Goal: Task Accomplishment & Management: Use online tool/utility

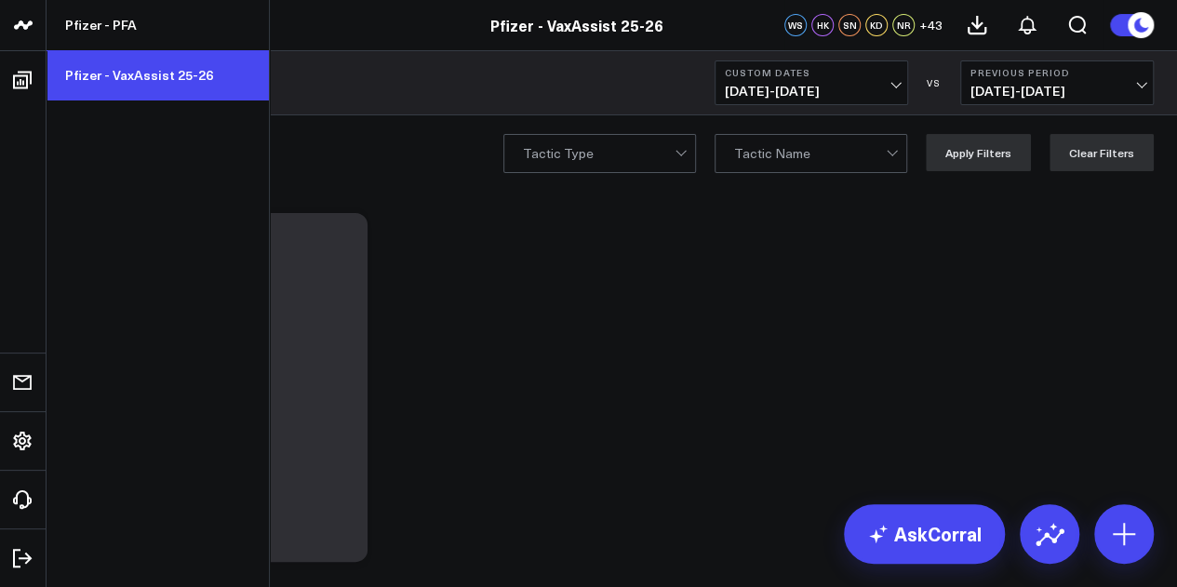
click at [168, 88] on link "Pfizer - VaxAssist 25-26" at bounding box center [158, 75] width 222 height 50
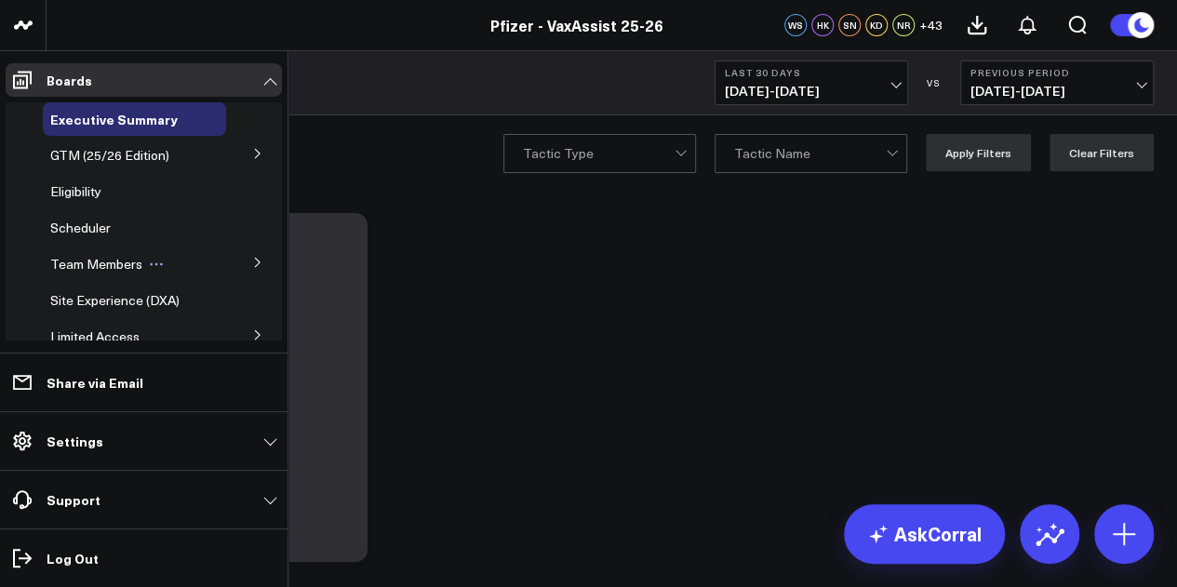
scroll to position [115, 0]
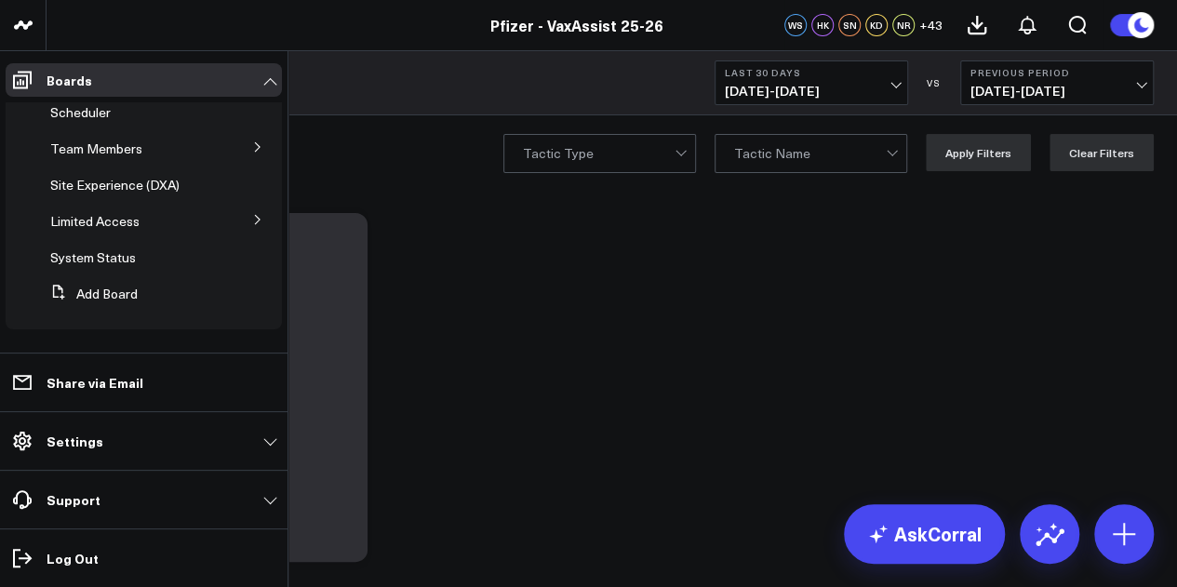
click at [252, 221] on icon at bounding box center [257, 219] width 11 height 11
click at [251, 221] on icon at bounding box center [256, 218] width 11 height 11
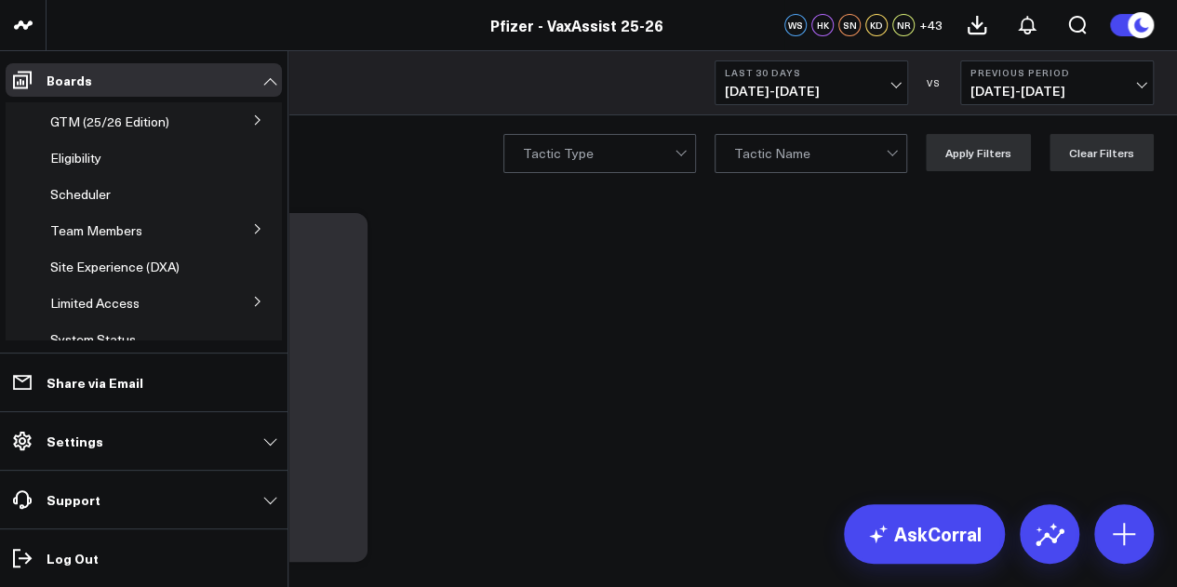
click at [253, 225] on icon at bounding box center [257, 228] width 11 height 11
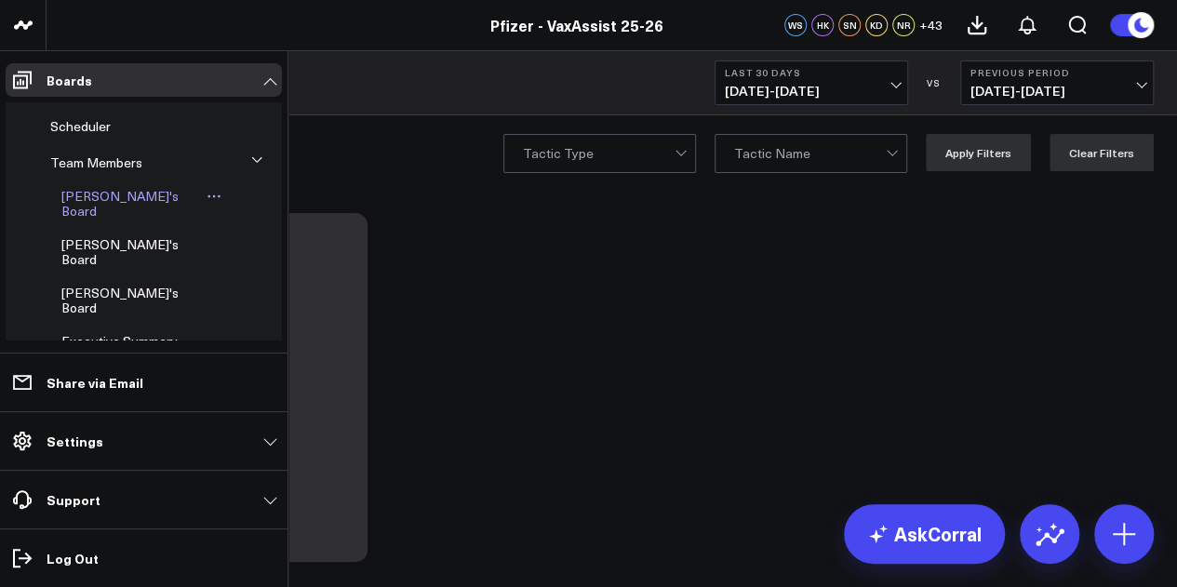
scroll to position [102, 0]
click at [141, 331] on span "Executive Summary ([PERSON_NAME] Version)" at bounding box center [119, 354] width 116 height 47
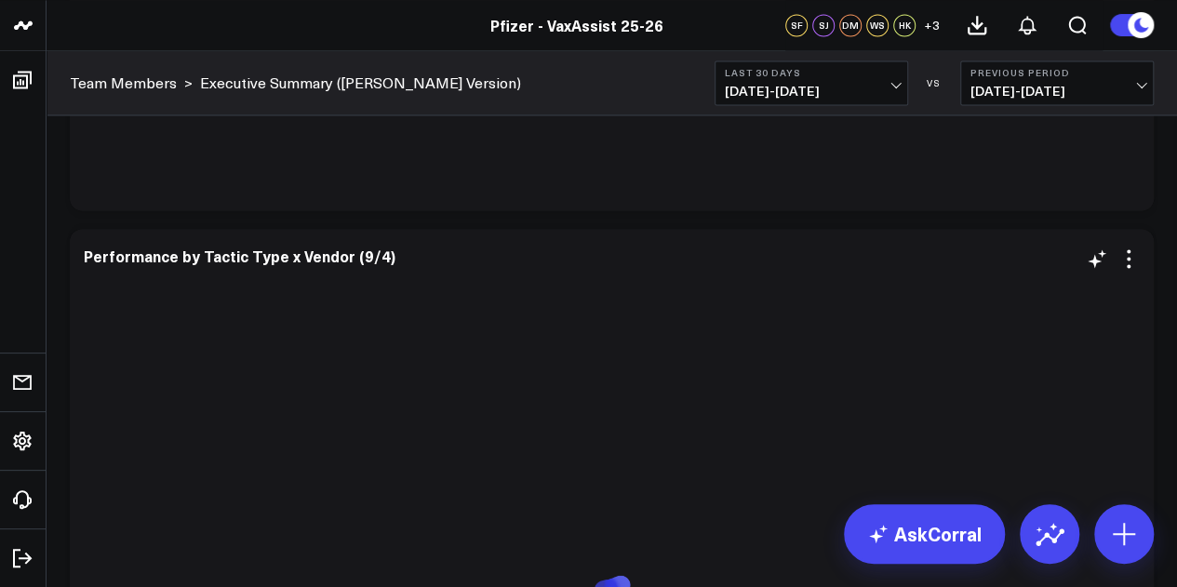
scroll to position [5028, 0]
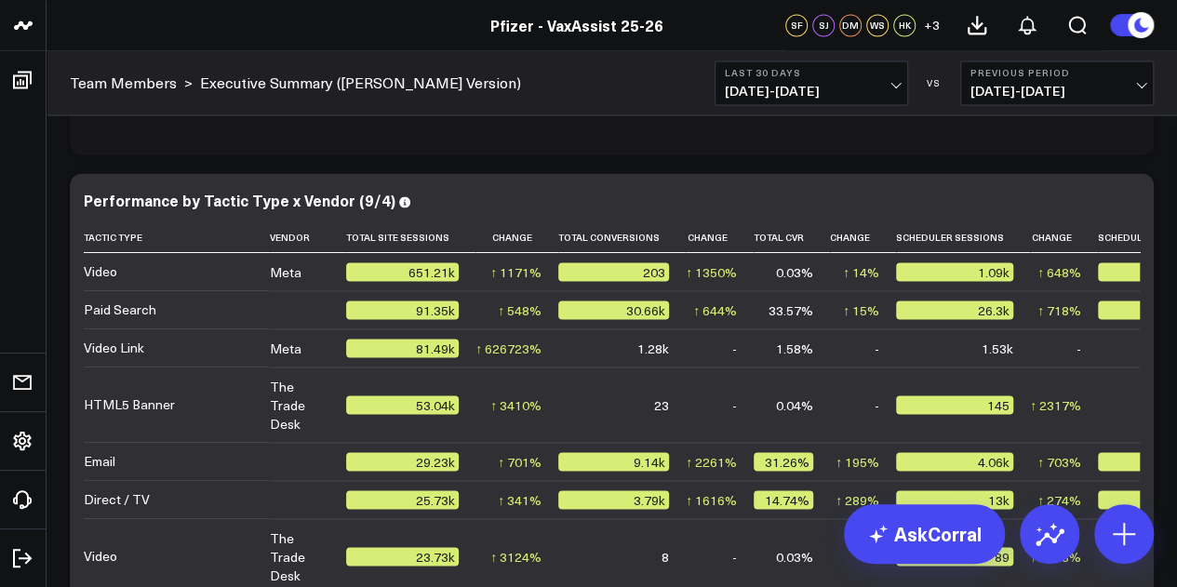
click at [1176, 83] on div "Team Members > Executive Summary (Surina's Version) Last 30 Days 08/10/25 - 09/…" at bounding box center [612, 83] width 1131 height 64
click at [1055, 70] on b "Previous Period" at bounding box center [1057, 72] width 173 height 11
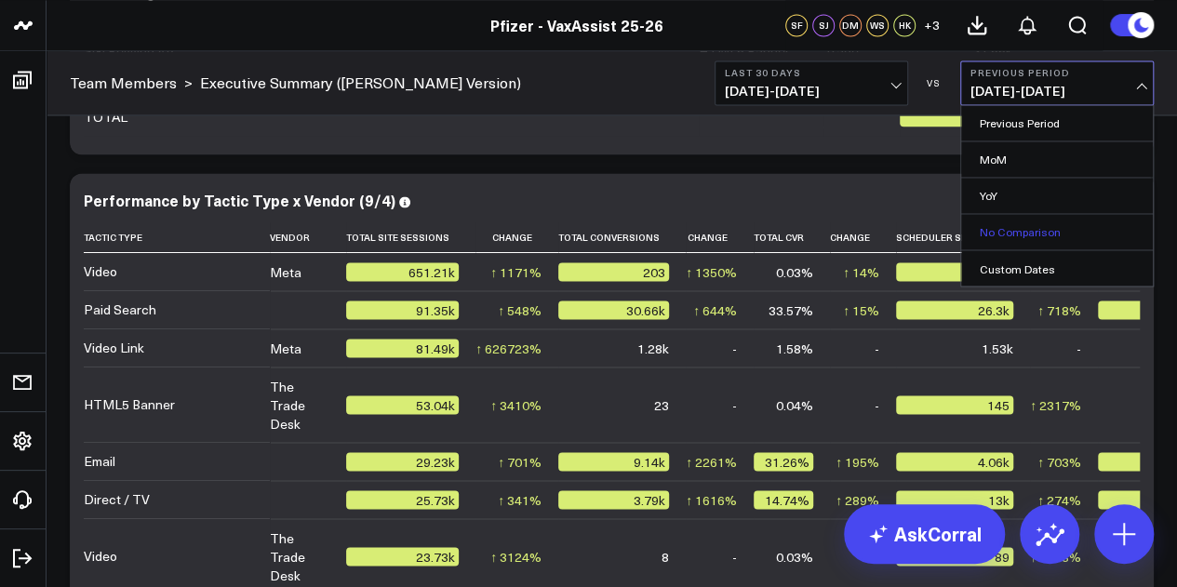
click at [1057, 237] on link "No Comparison" at bounding box center [1057, 231] width 192 height 35
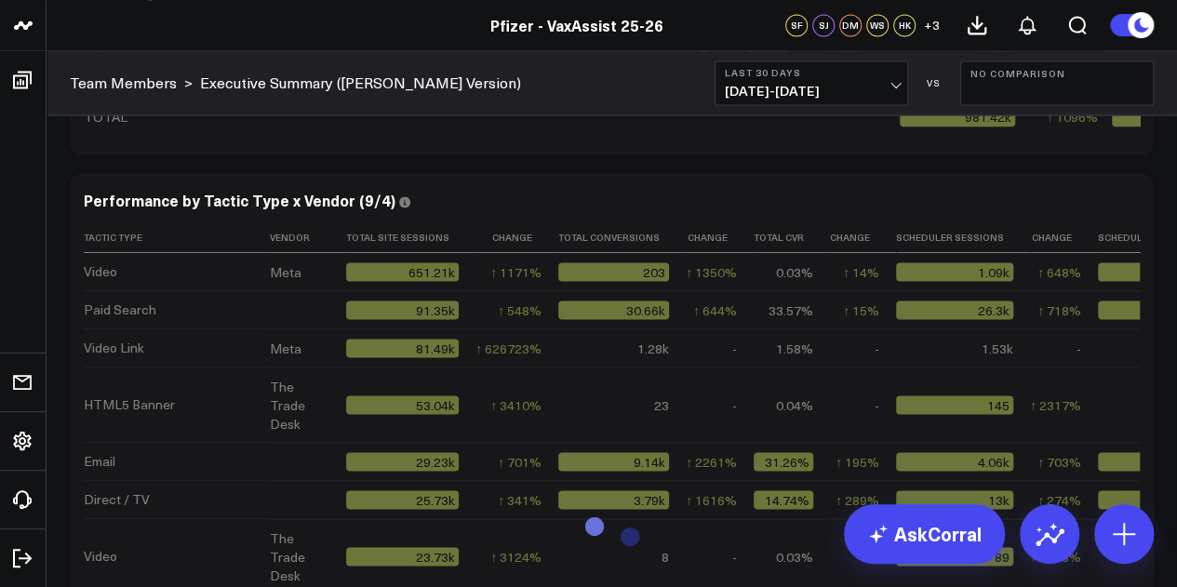
click at [901, 89] on button "Last 30 Days 08/10/25 - 09/08/25" at bounding box center [812, 82] width 194 height 45
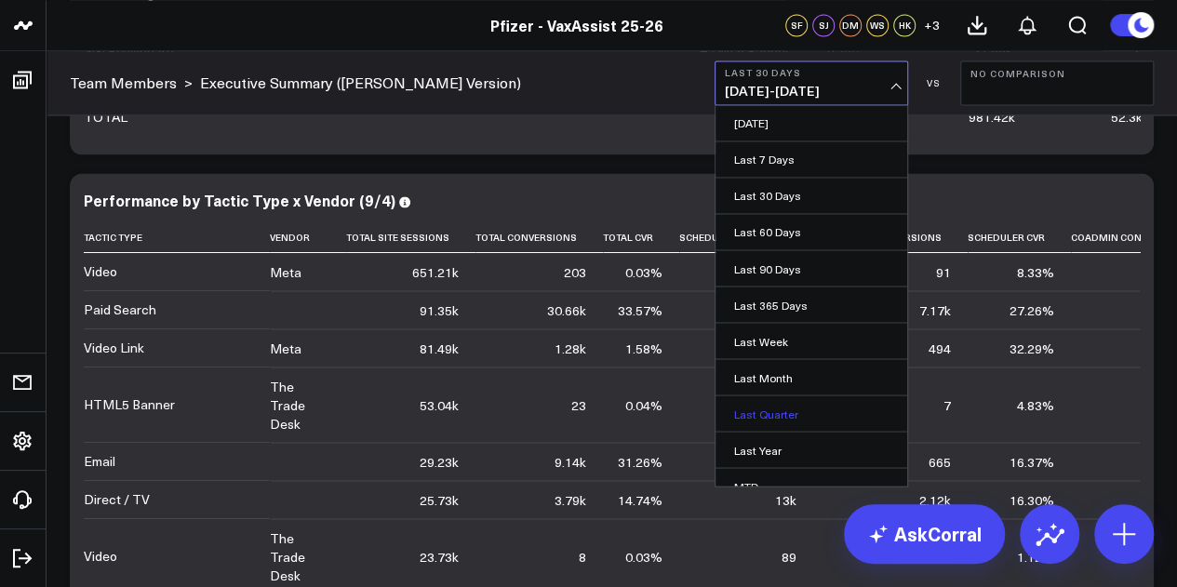
scroll to position [121, 0]
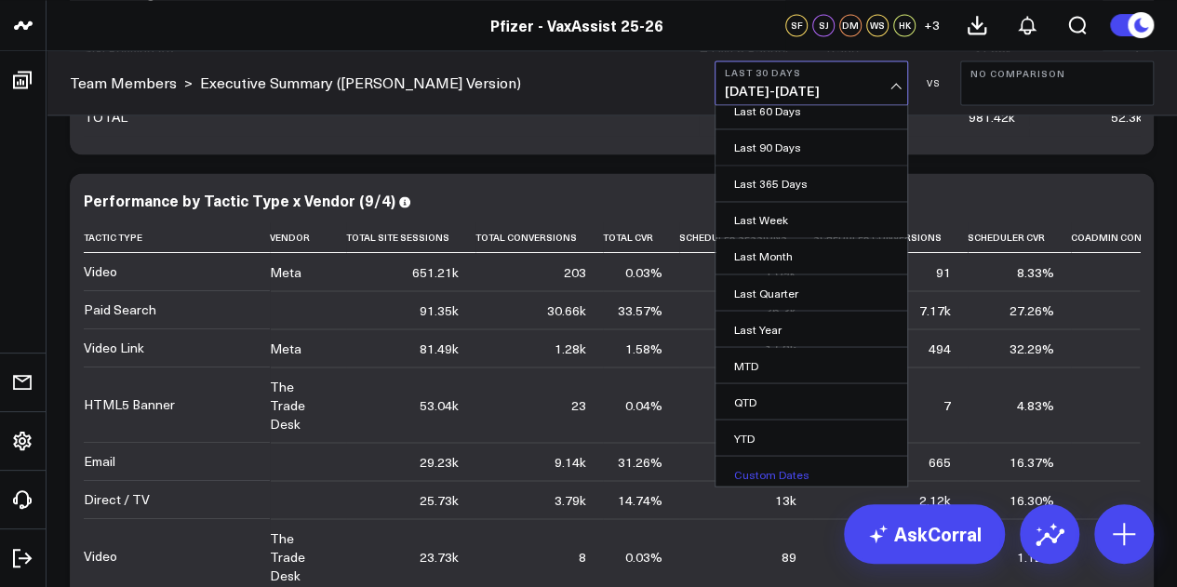
click at [765, 476] on link "Custom Dates" at bounding box center [812, 473] width 192 height 35
select select "8"
select select "2025"
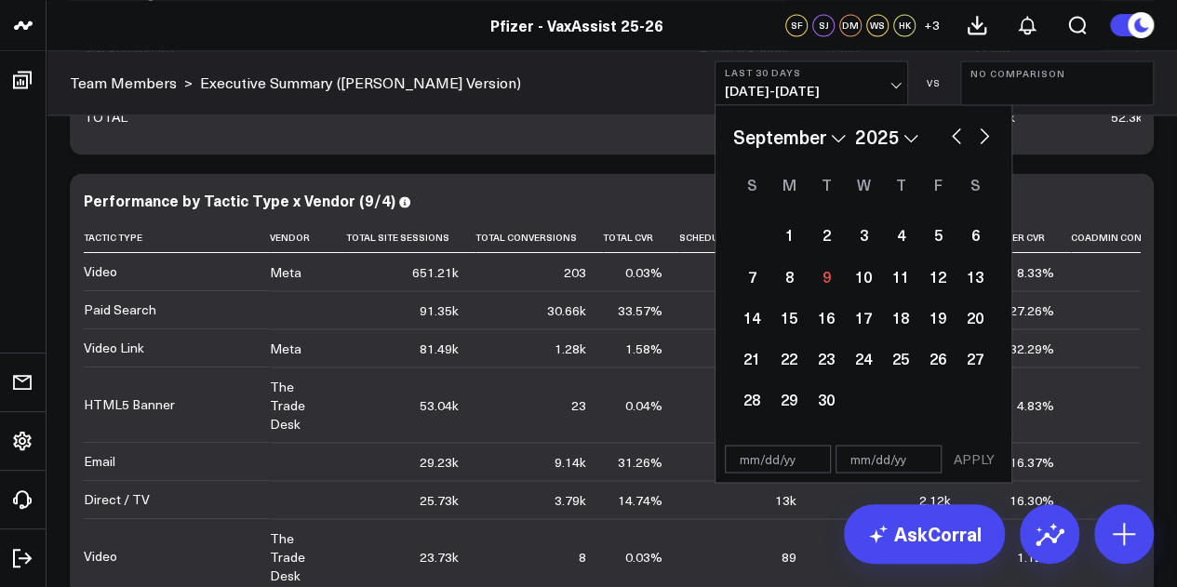
click at [954, 144] on div "January February March April May June July August September October November De…" at bounding box center [863, 137] width 261 height 28
click at [961, 140] on button "button" at bounding box center [956, 134] width 19 height 22
select select "7"
select select "2025"
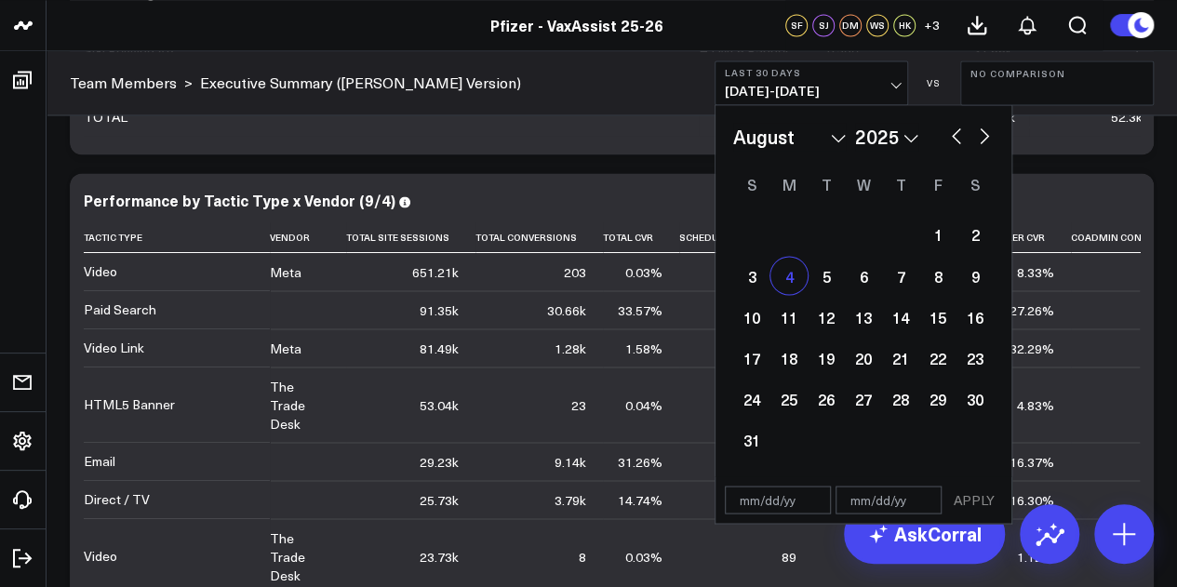
click at [792, 282] on div "4" at bounding box center [789, 275] width 37 height 37
type input "08/04/25"
select select "7"
select select "2025"
click at [981, 138] on button "button" at bounding box center [984, 134] width 19 height 22
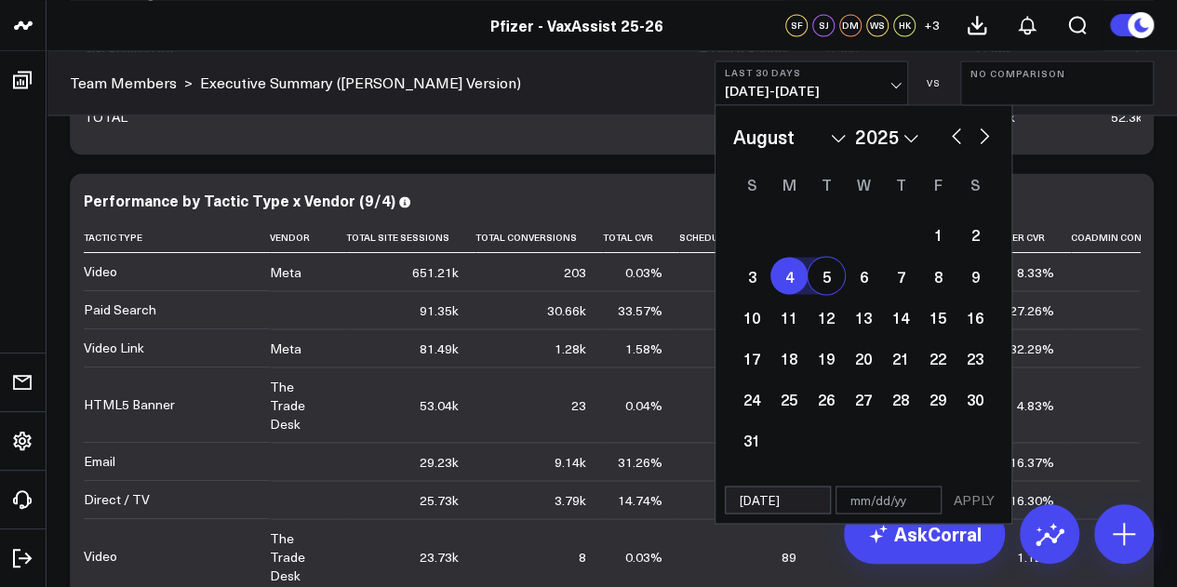
select select "8"
select select "2025"
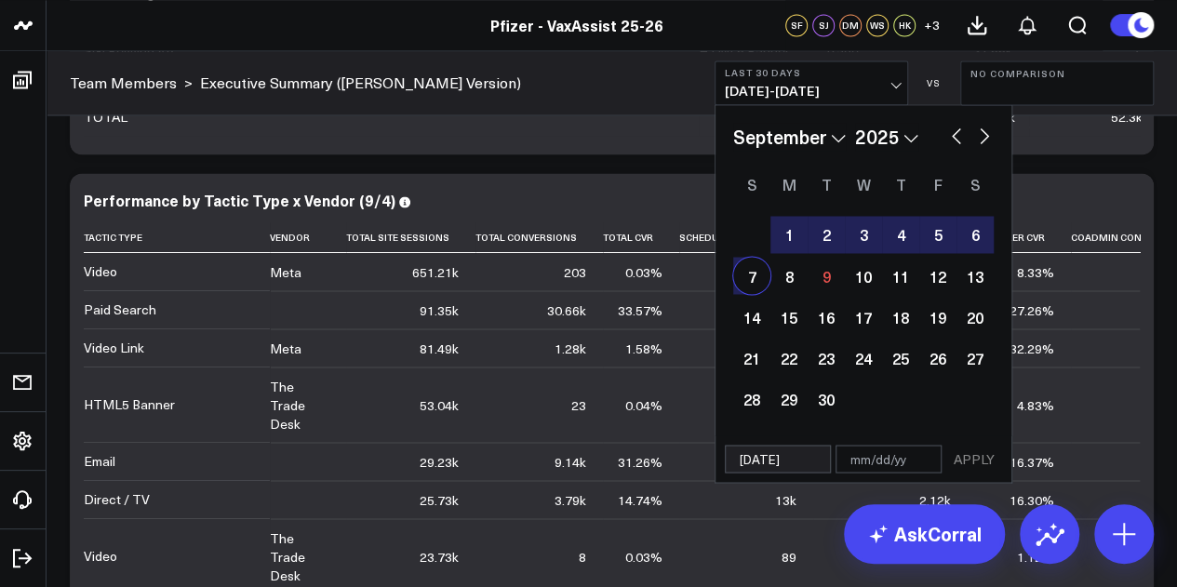
click at [755, 280] on div "7" at bounding box center [751, 275] width 37 height 37
type input "09/07/25"
select select "8"
select select "2025"
click at [981, 459] on button "APPLY" at bounding box center [975, 459] width 56 height 28
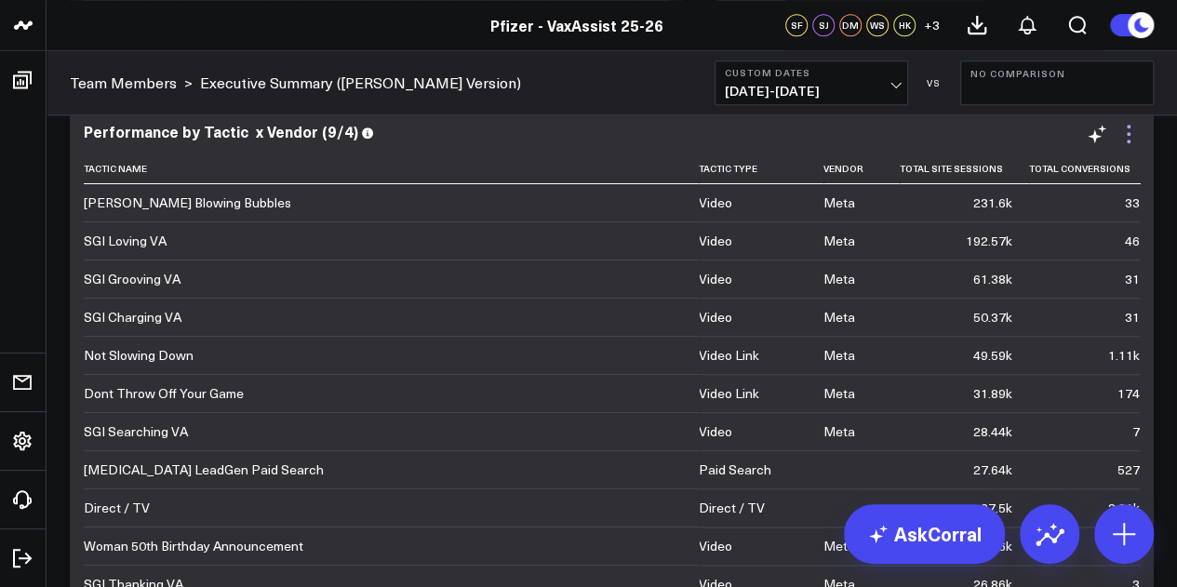
scroll to position [4346, 0]
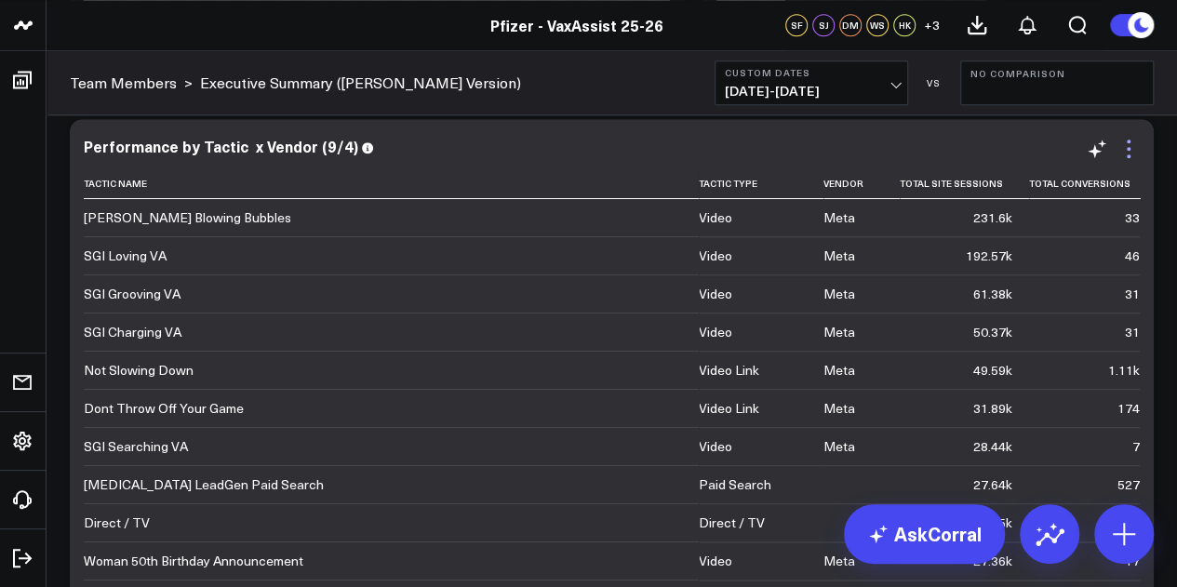
click at [1125, 150] on icon at bounding box center [1129, 149] width 22 height 22
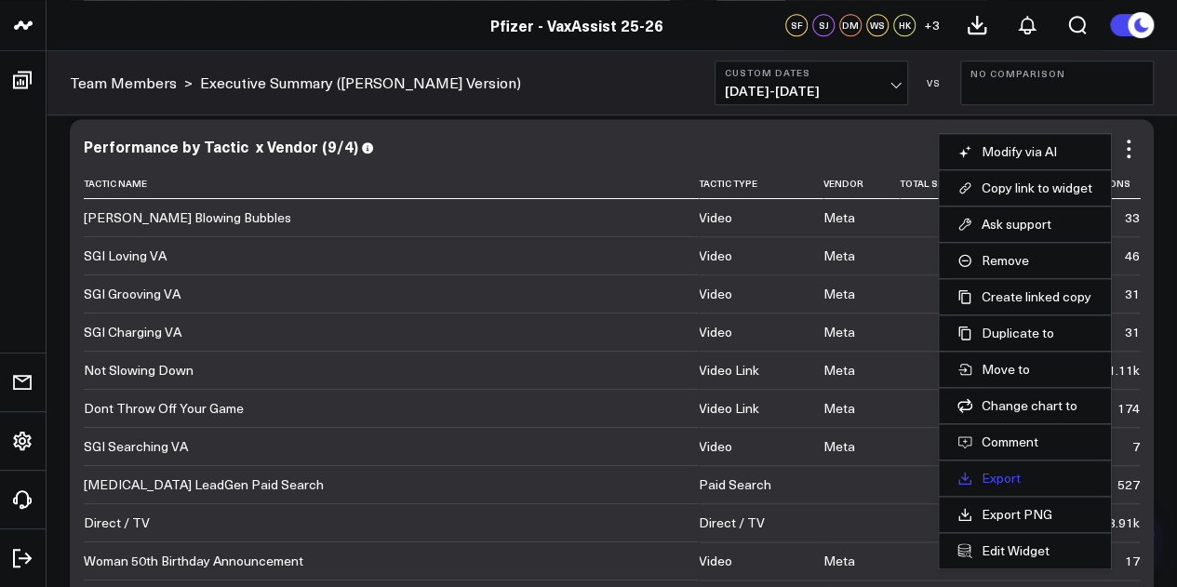
click at [1020, 476] on link "Export" at bounding box center [1025, 478] width 135 height 17
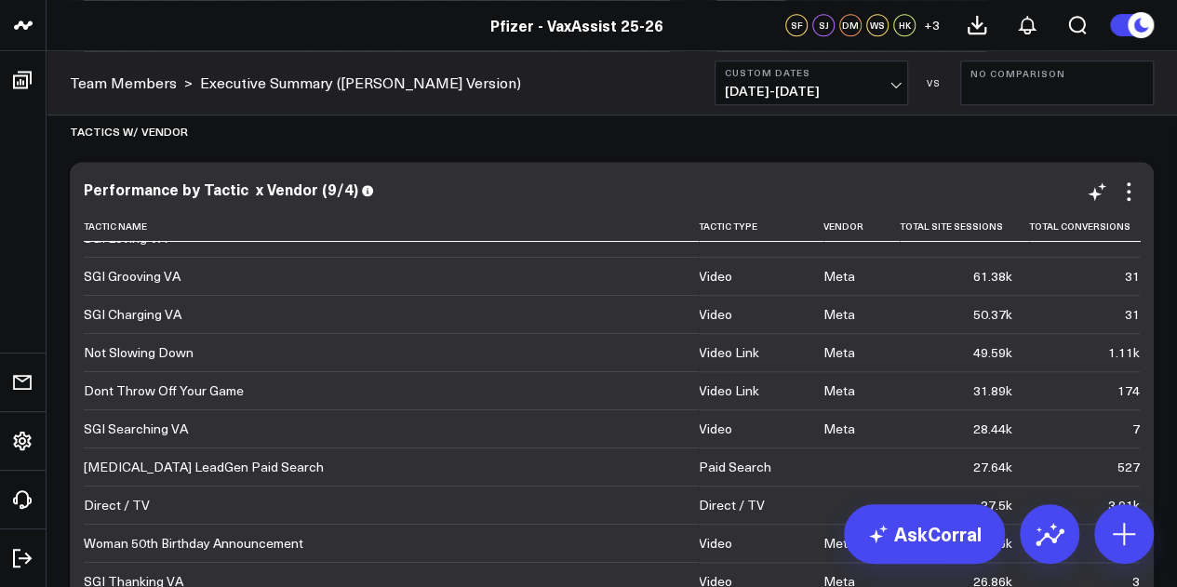
scroll to position [0, 0]
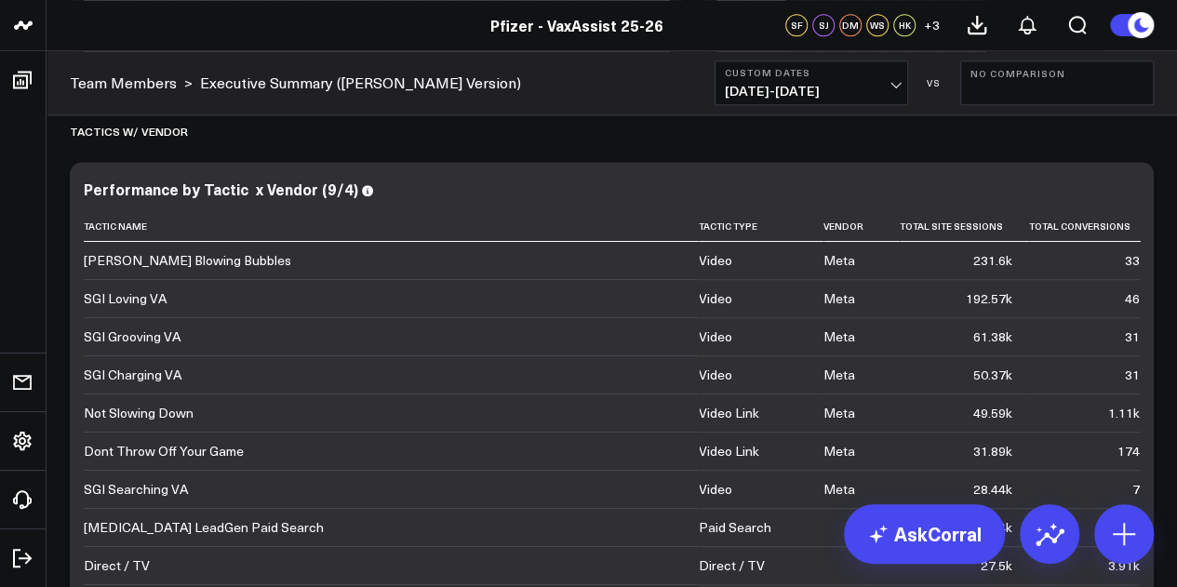
drag, startPoint x: 1136, startPoint y: 133, endPoint x: 680, endPoint y: 157, distance: 456.7
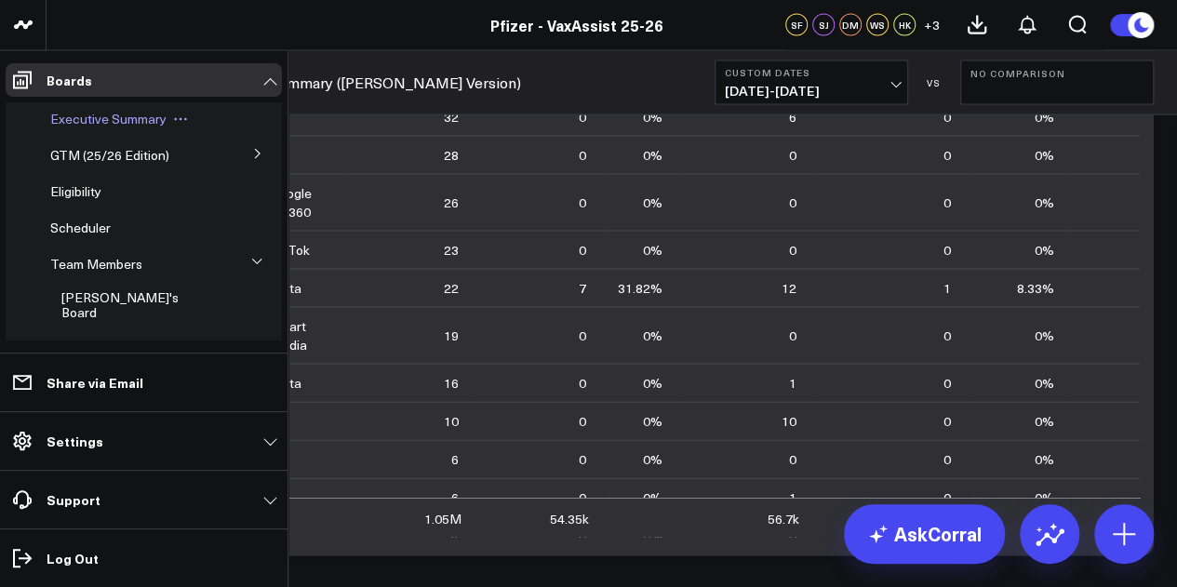
click at [134, 128] on div "Executive Summary" at bounding box center [134, 119] width 183 height 34
click at [127, 110] on span "Executive Summary" at bounding box center [108, 119] width 116 height 18
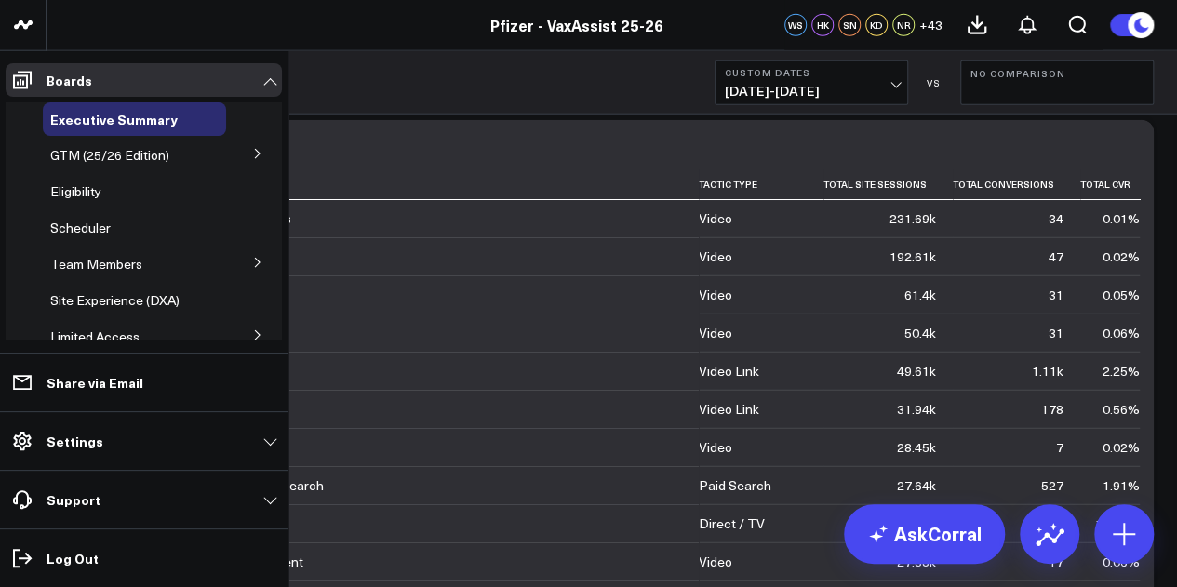
click at [242, 150] on button at bounding box center [258, 153] width 48 height 28
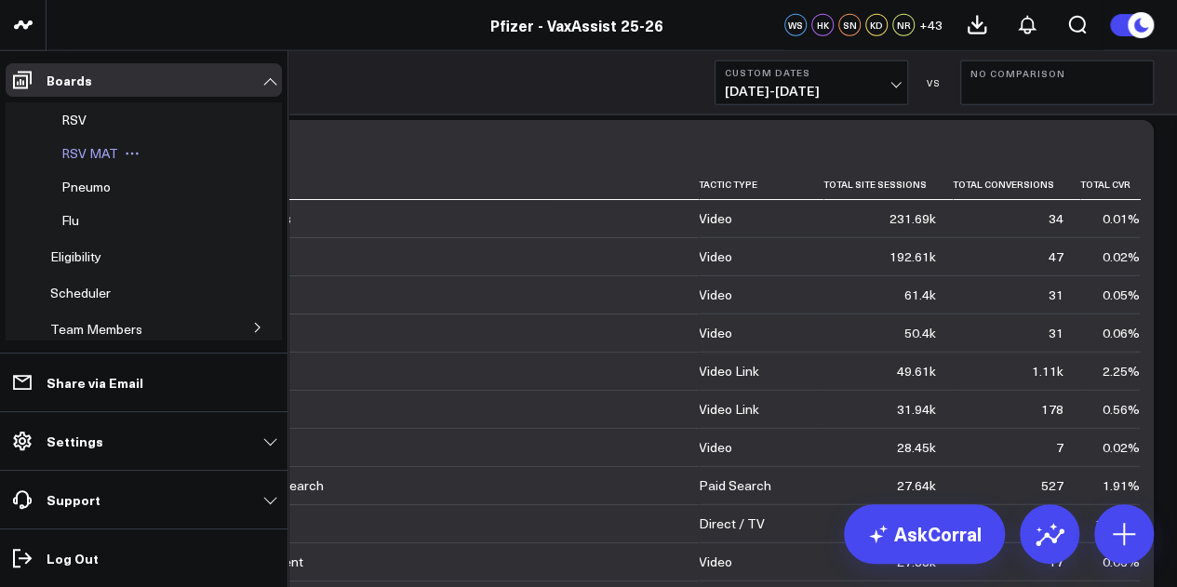
scroll to position [52, 0]
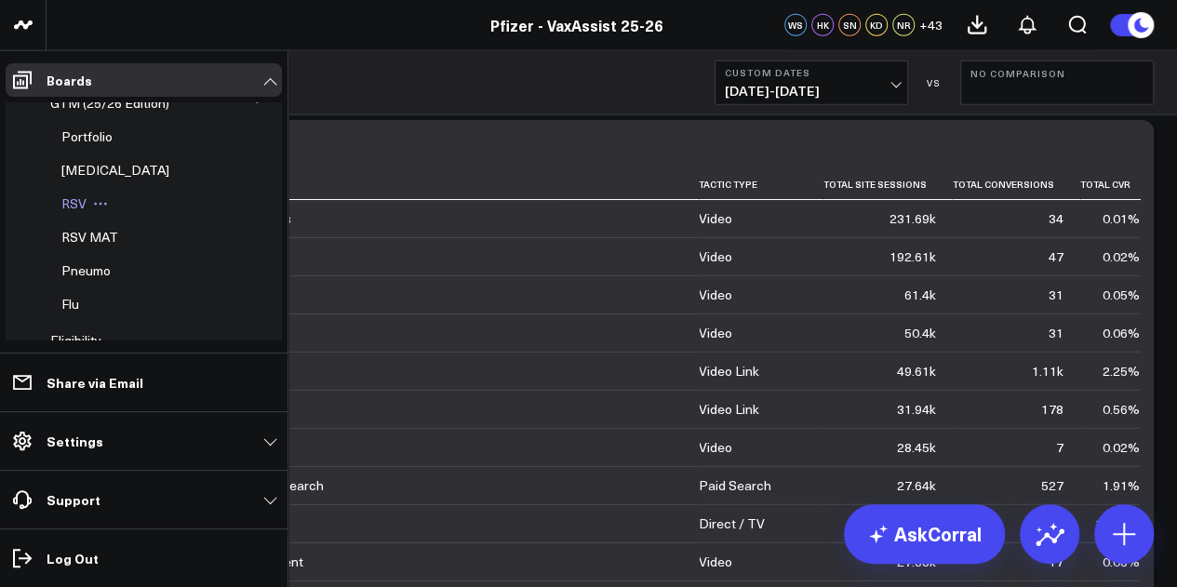
click at [84, 198] on span "RSV" at bounding box center [73, 204] width 25 height 18
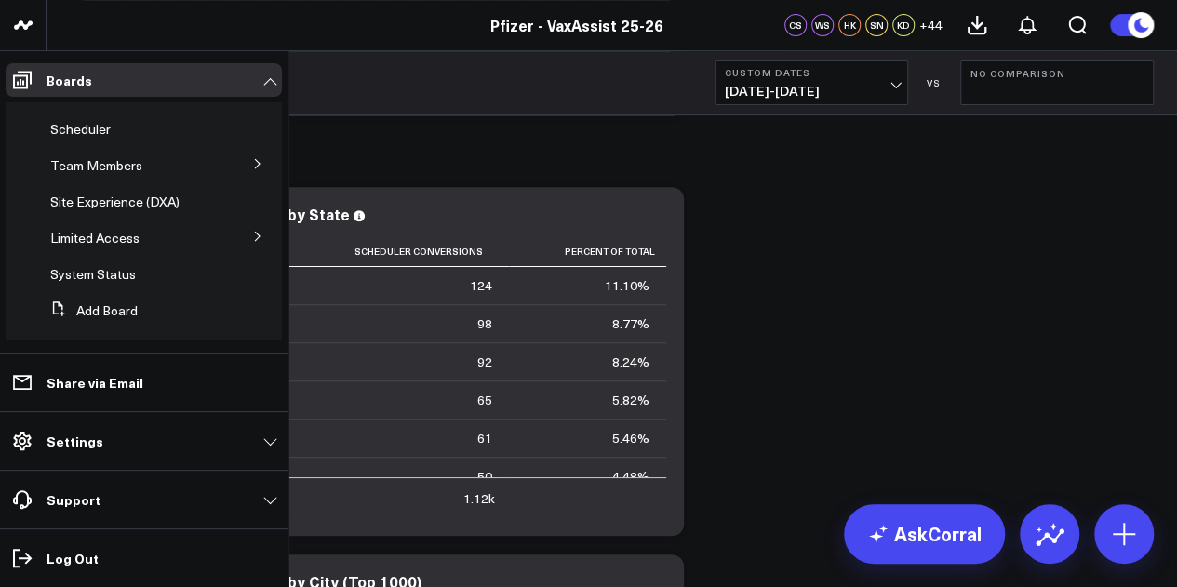
scroll to position [316, 0]
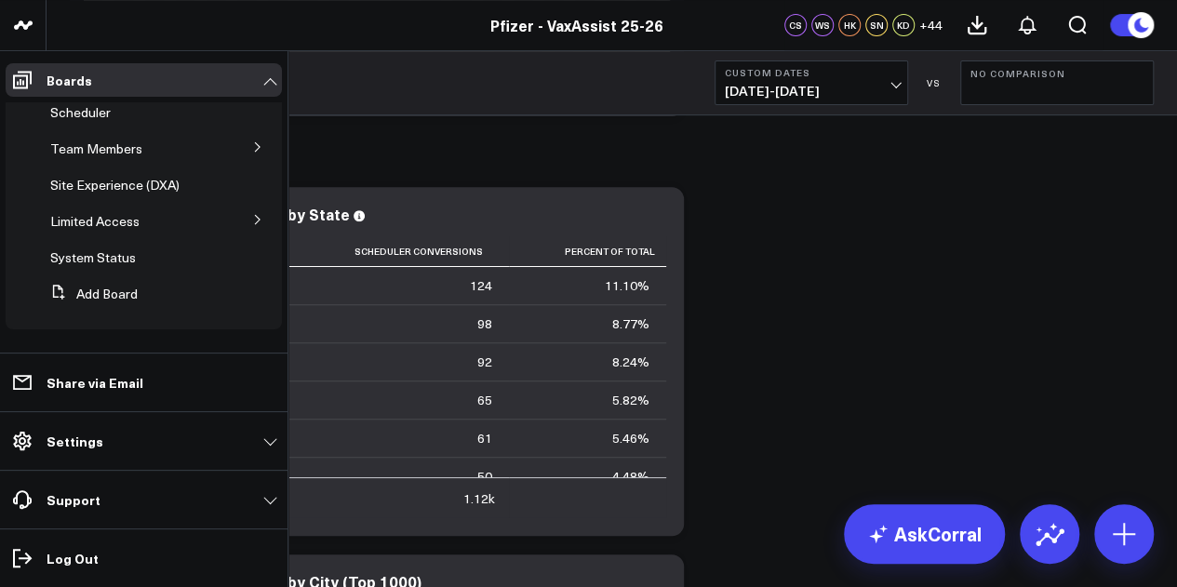
click at [252, 222] on icon at bounding box center [257, 219] width 11 height 11
click at [160, 254] on span "PFA - Cross Domain" at bounding box center [119, 255] width 117 height 18
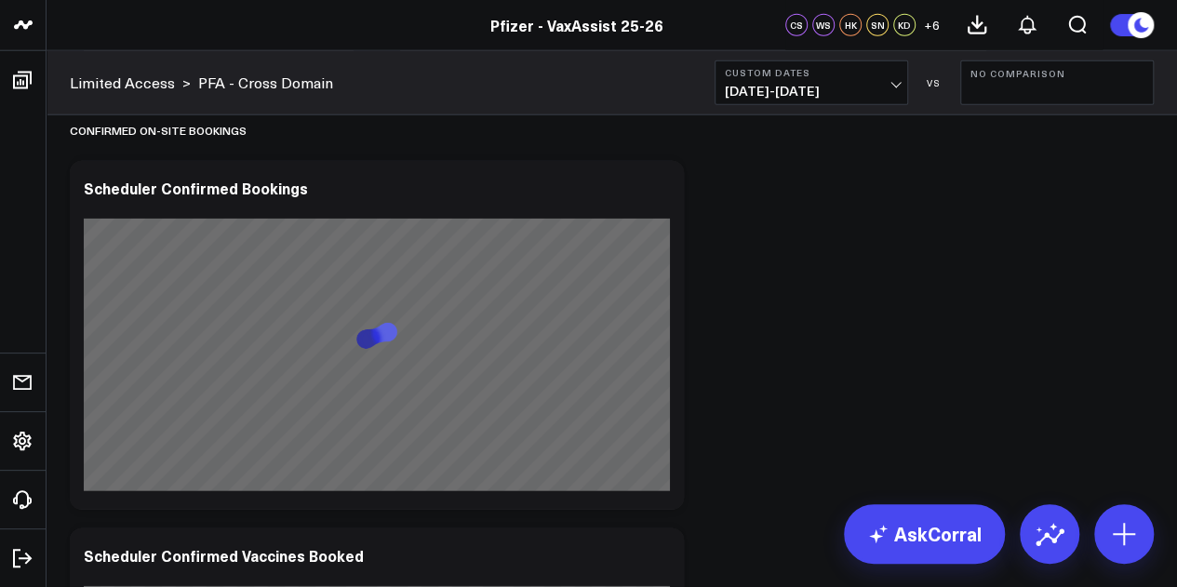
scroll to position [2379, 0]
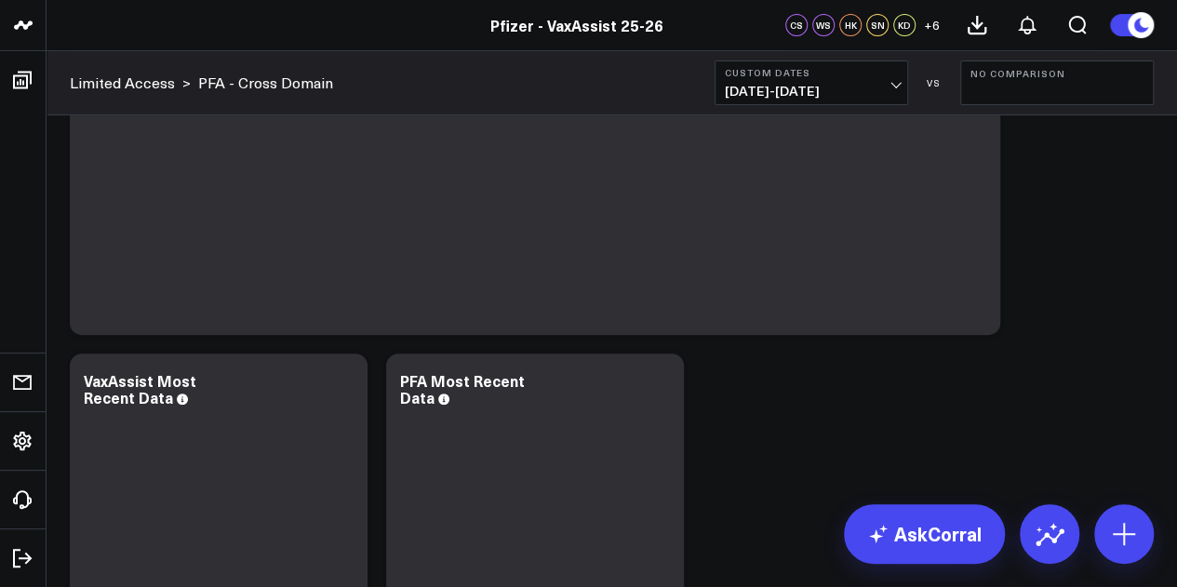
scroll to position [135, 0]
